Goal: Task Accomplishment & Management: Manage account settings

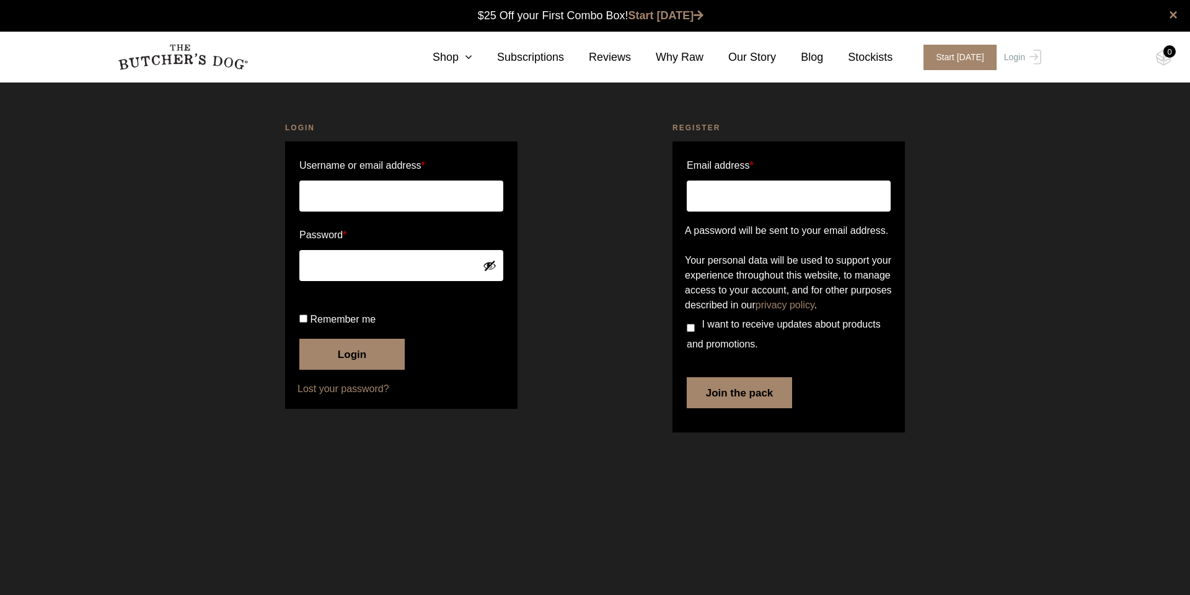
type input "r.c.keelty@gmail.com"
click at [299, 339] on button "Login" at bounding box center [351, 354] width 105 height 31
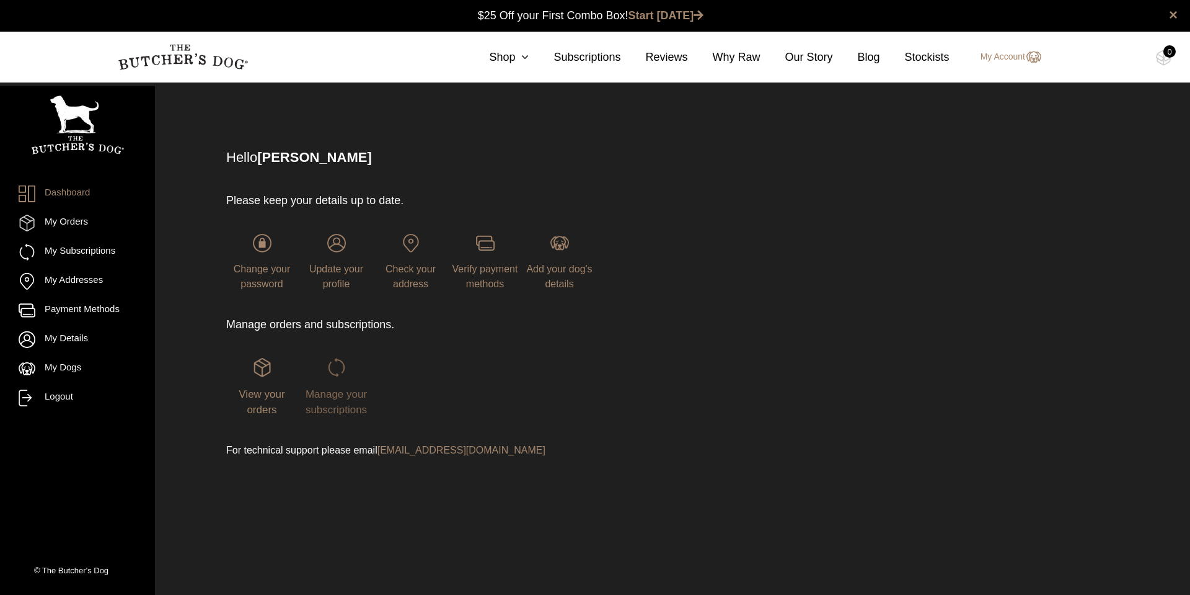
click at [347, 376] on link "Manage your subscriptions" at bounding box center [336, 386] width 71 height 57
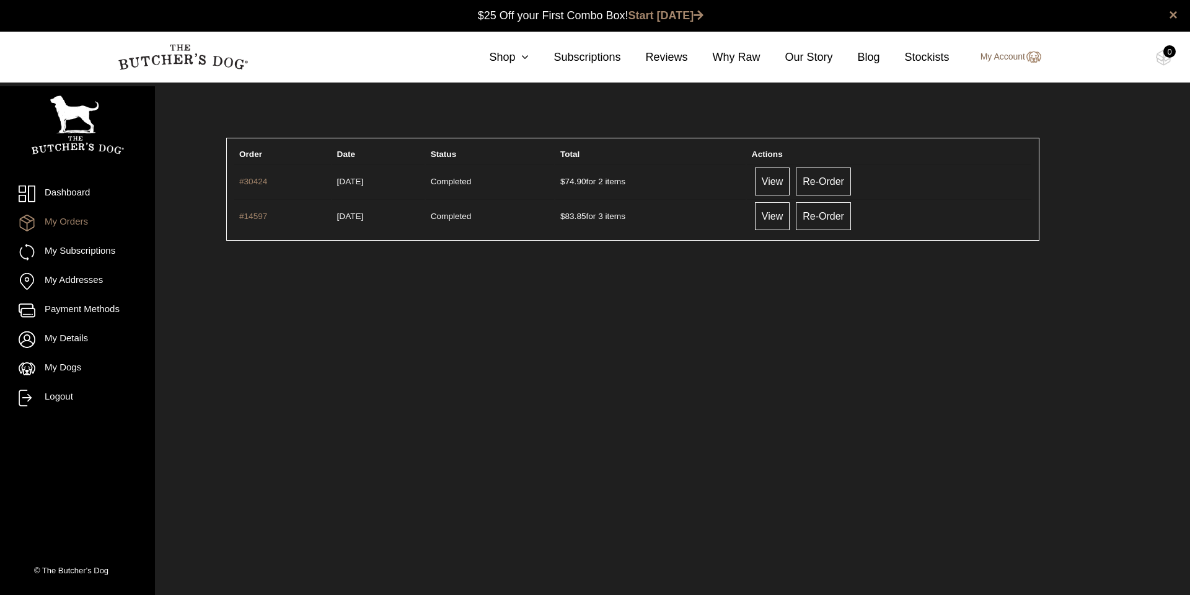
click at [1023, 58] on link "My Account" at bounding box center [1004, 57] width 73 height 15
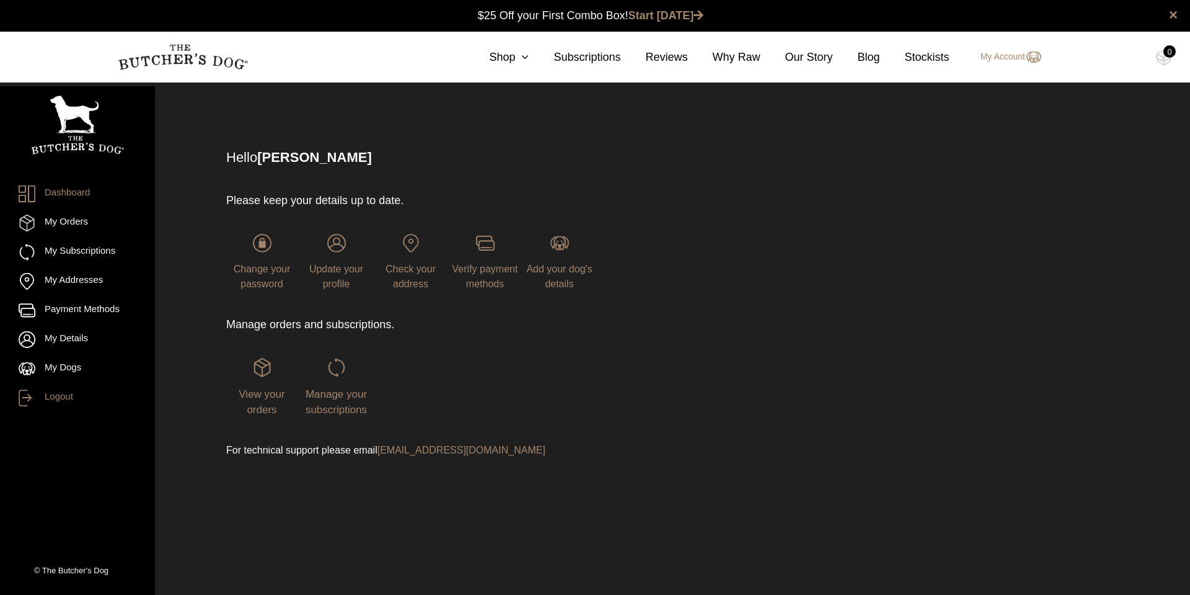
click at [45, 393] on link "Logout" at bounding box center [78, 397] width 118 height 17
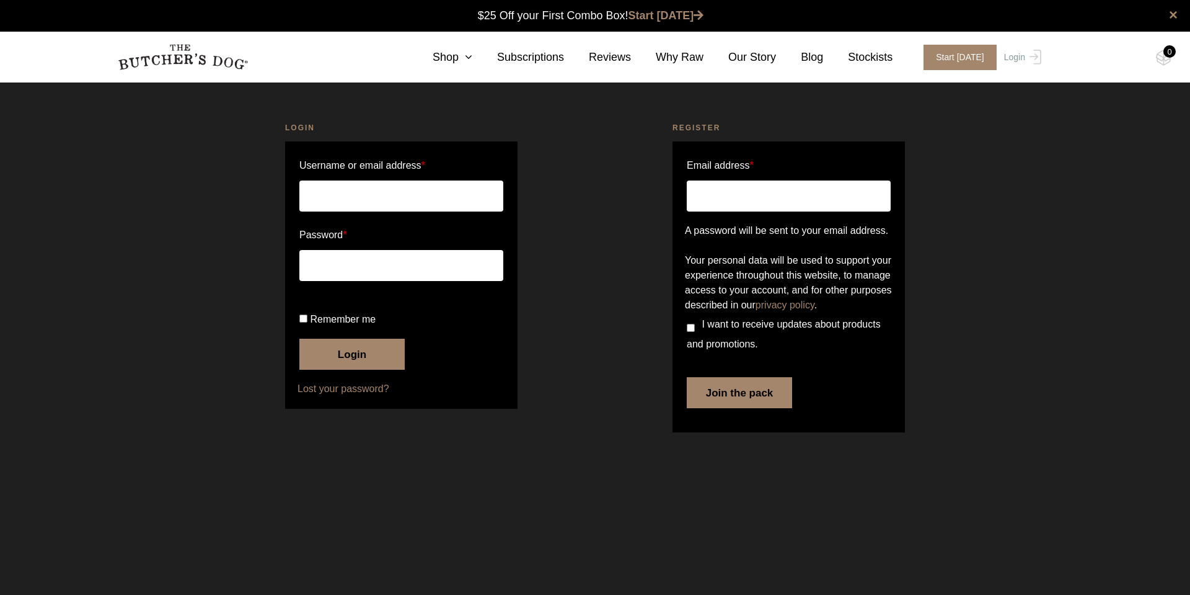
type input "[PERSON_NAME][EMAIL_ADDRESS][DOMAIN_NAME]"
click at [350, 369] on button "Login" at bounding box center [351, 354] width 105 height 31
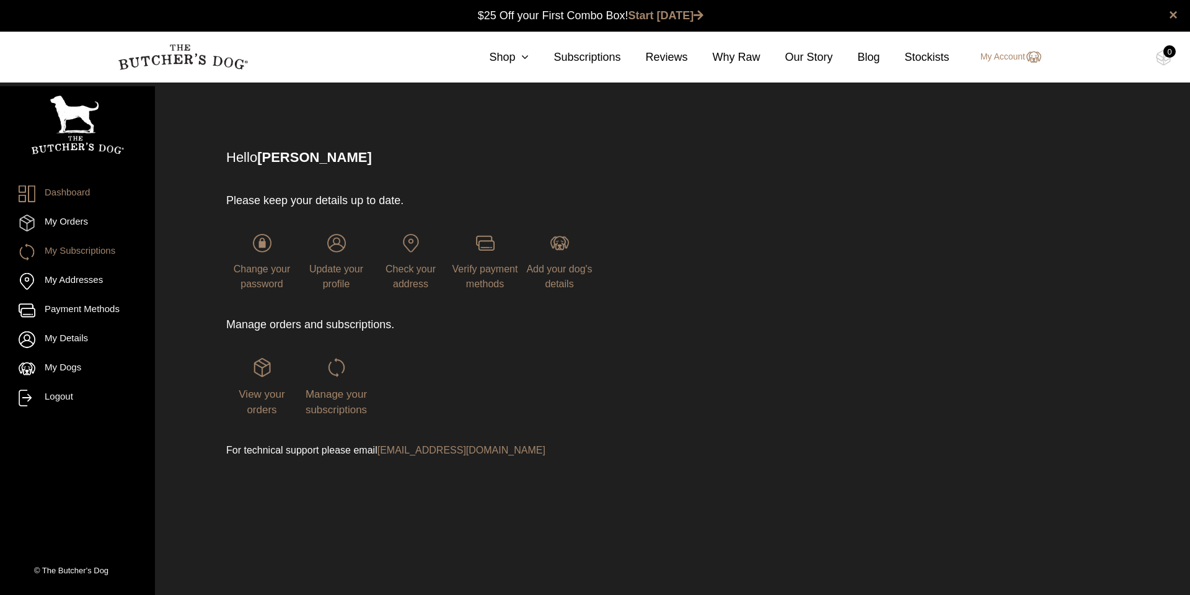
click at [95, 254] on link "My Subscriptions" at bounding box center [78, 252] width 118 height 17
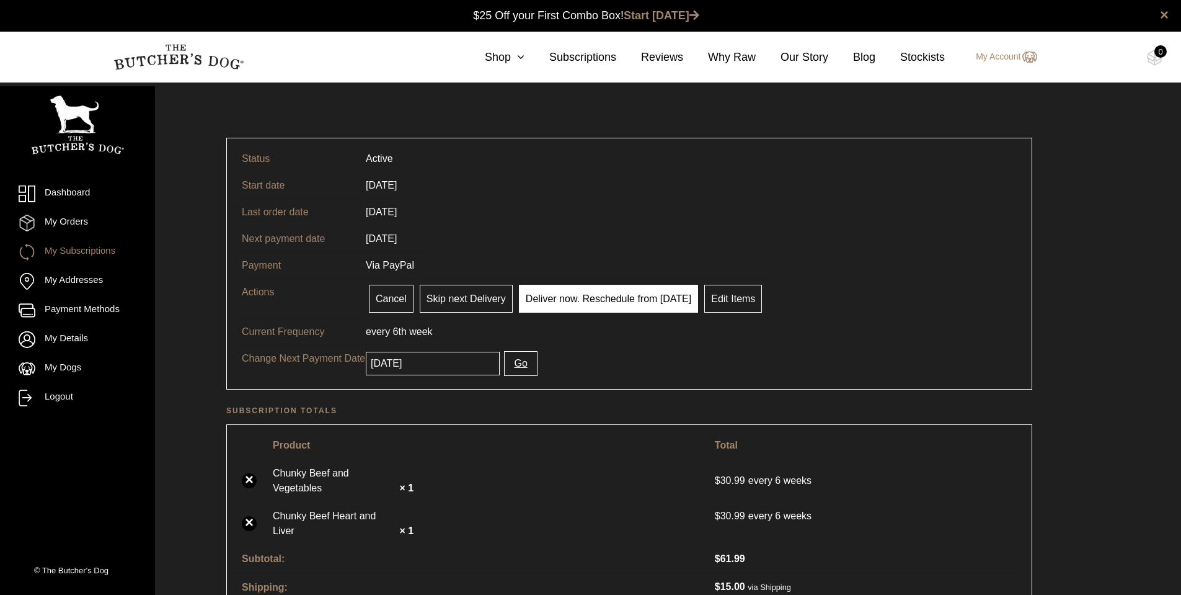
click at [577, 305] on link "Deliver now. Reschedule from [DATE]" at bounding box center [608, 299] width 179 height 28
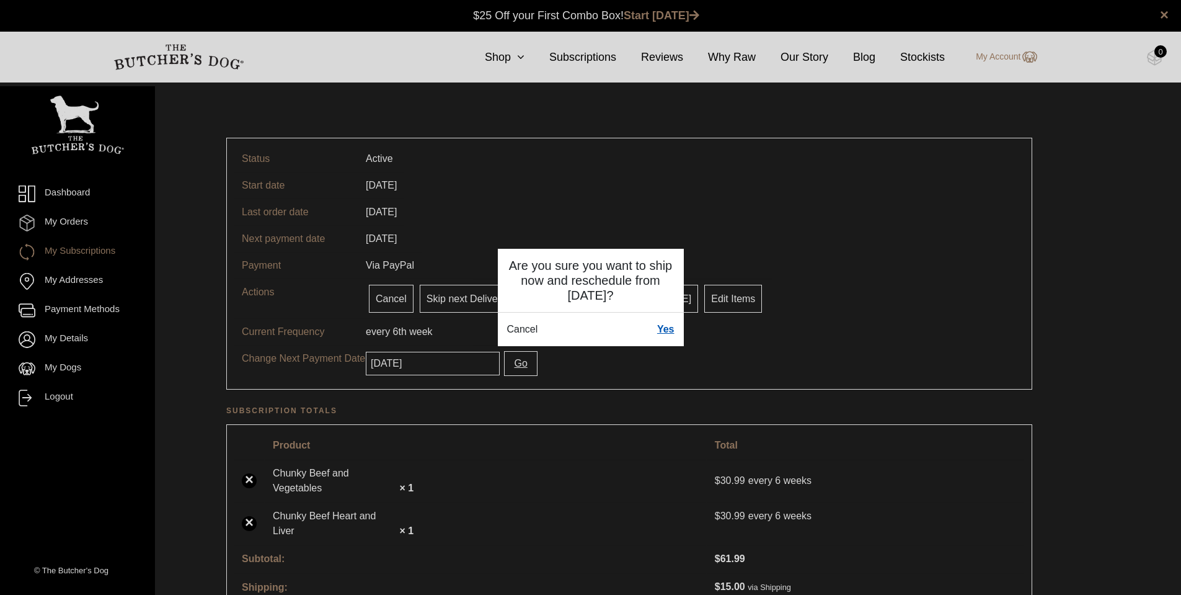
click at [666, 333] on link "Yes" at bounding box center [665, 329] width 17 height 15
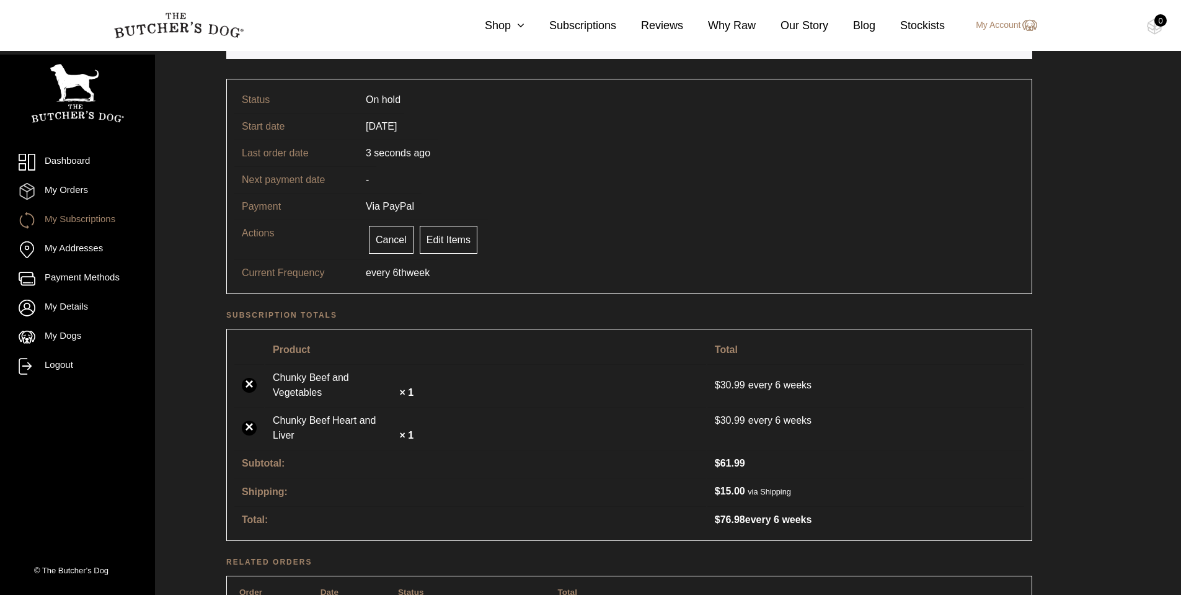
scroll to position [124, 0]
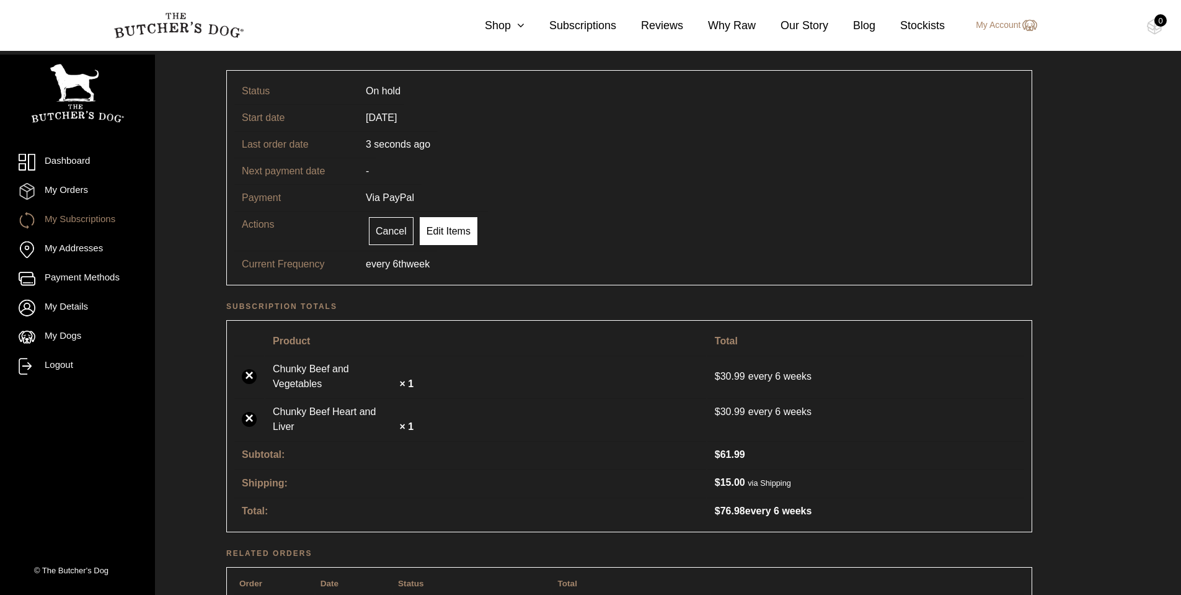
click at [450, 236] on link "Edit Items" at bounding box center [449, 231] width 58 height 28
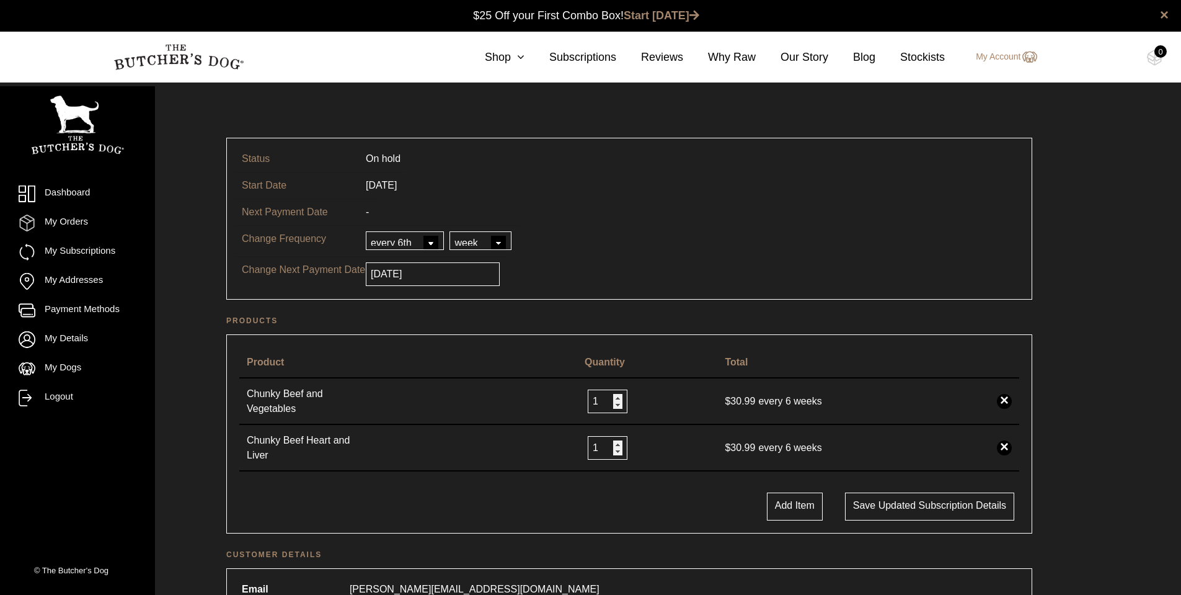
click at [764, 221] on tr "Next Payment Date -" at bounding box center [629, 211] width 790 height 27
click at [62, 197] on link "Dashboard" at bounding box center [78, 193] width 118 height 17
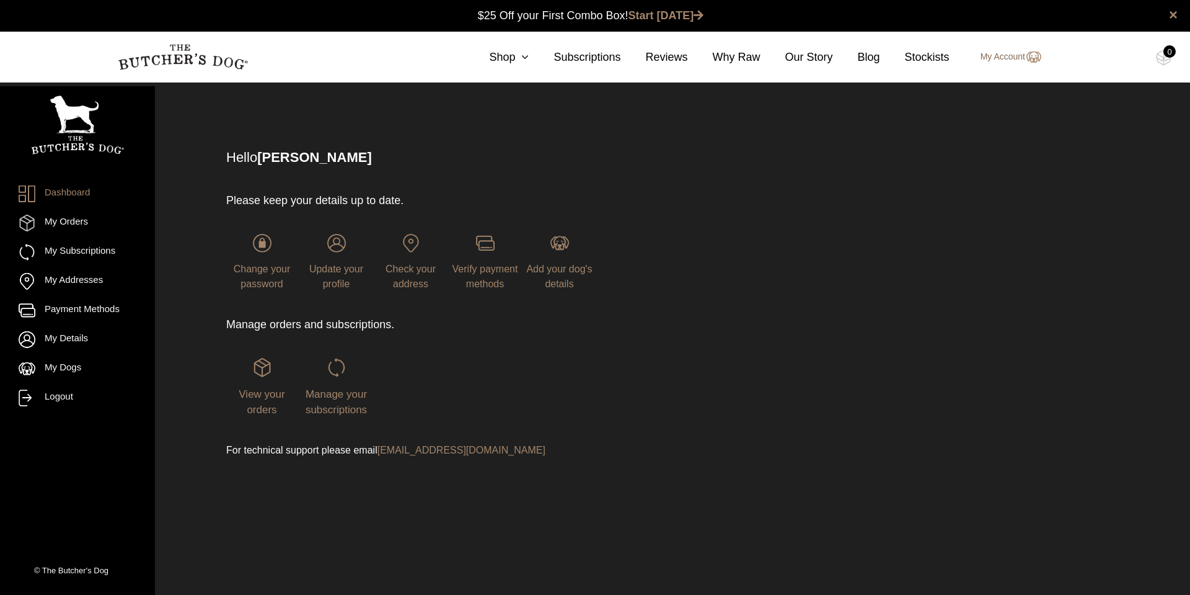
click at [996, 64] on link "My Account" at bounding box center [1004, 57] width 73 height 15
click at [84, 224] on link "My Orders" at bounding box center [78, 223] width 118 height 17
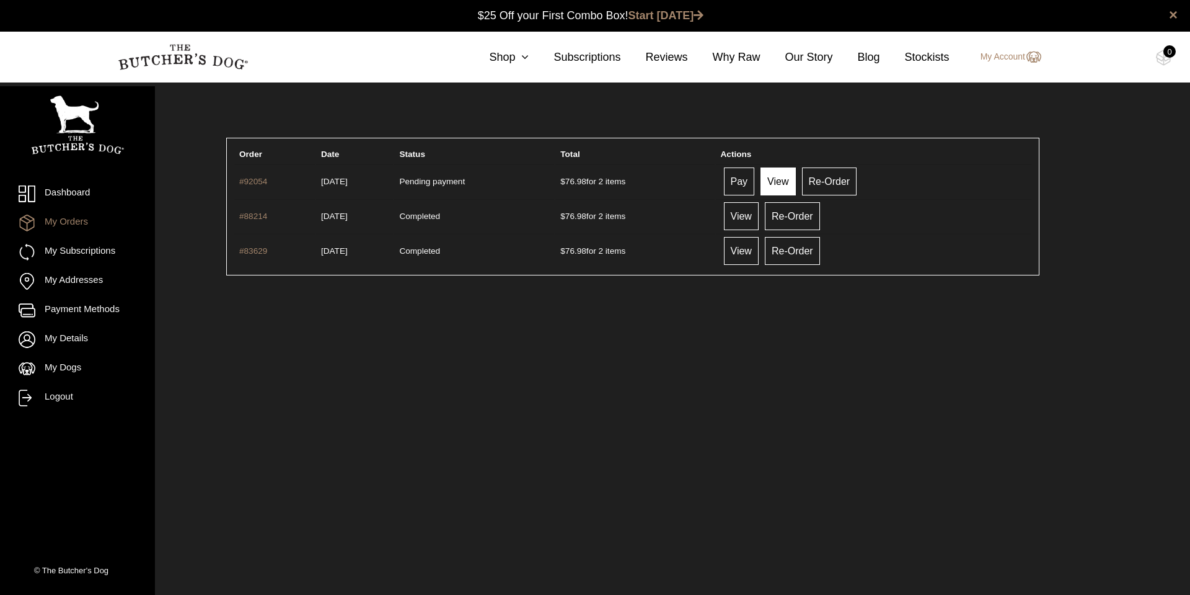
click at [795, 180] on link "View" at bounding box center [778, 181] width 35 height 28
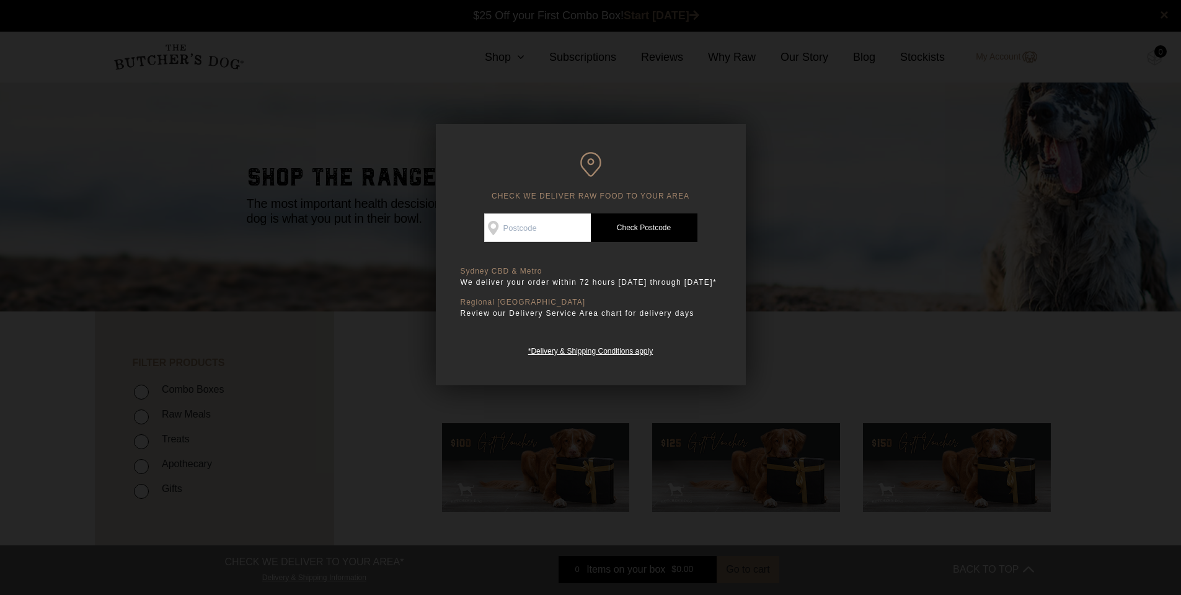
click at [697, 91] on div at bounding box center [590, 297] width 1181 height 595
